Goal: Task Accomplishment & Management: Manage account settings

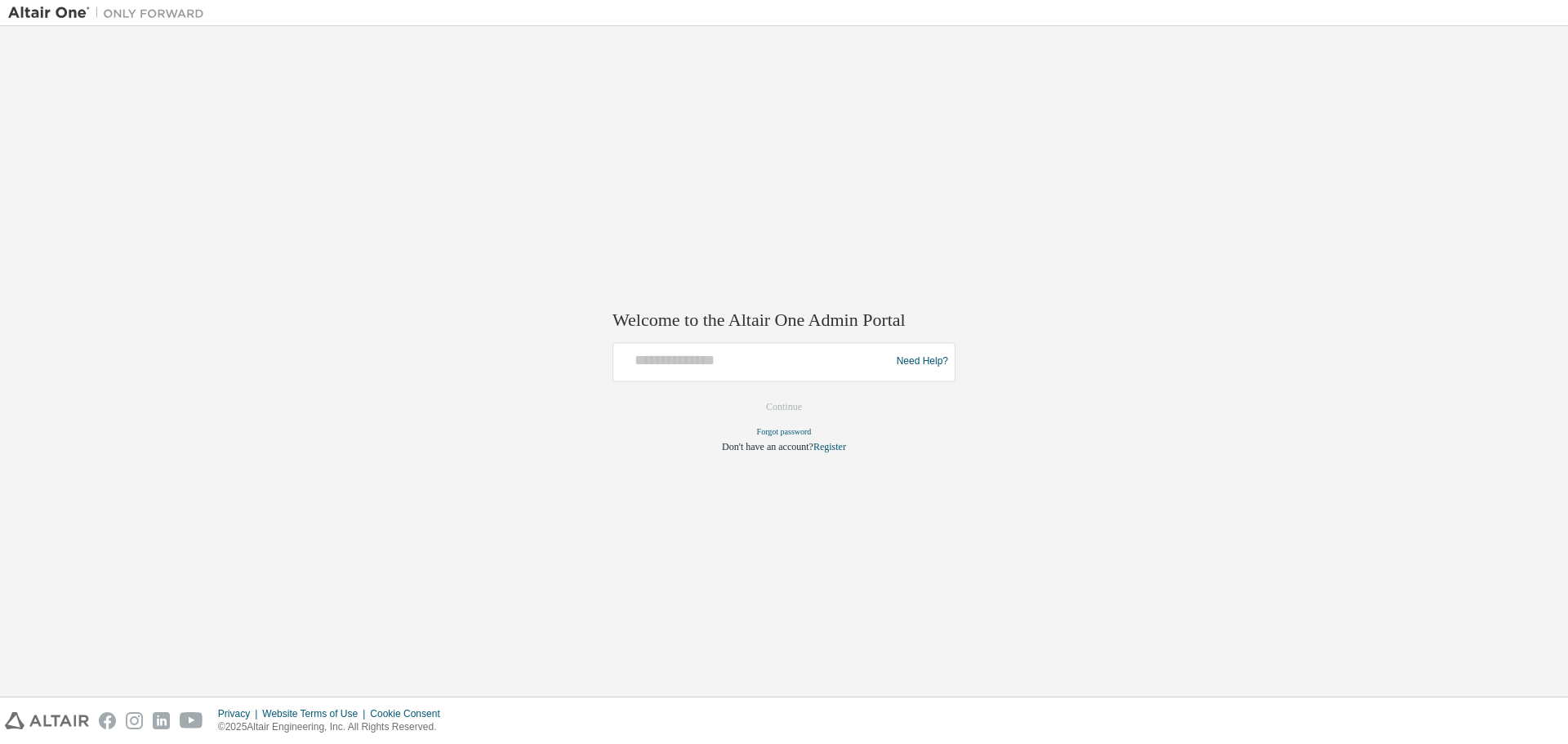
click at [741, 372] on div at bounding box center [754, 362] width 269 height 31
click at [721, 360] on input "text" at bounding box center [754, 358] width 269 height 24
type input "**********"
click at [776, 405] on button "Continue" at bounding box center [784, 406] width 70 height 25
